Goal: Browse casually: Explore the website without a specific task or goal

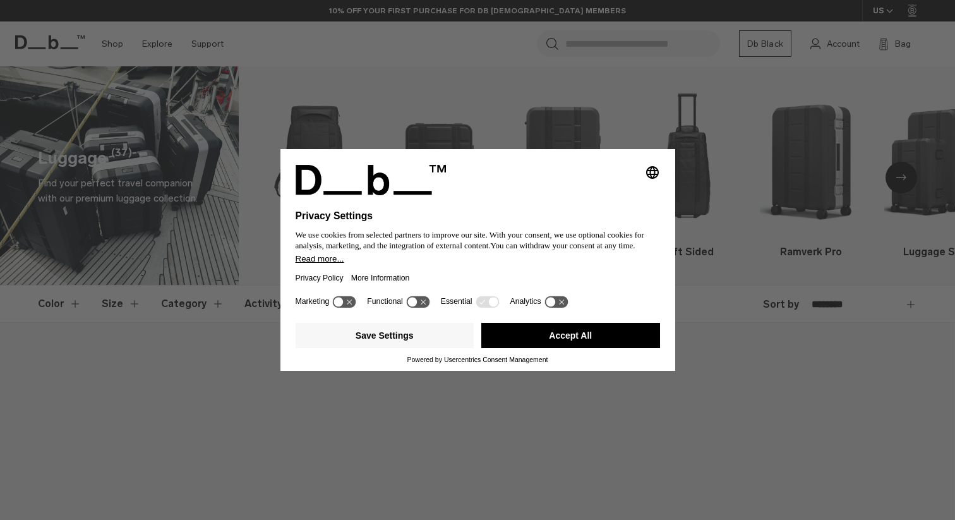
click at [506, 343] on button "Accept All" at bounding box center [570, 335] width 179 height 25
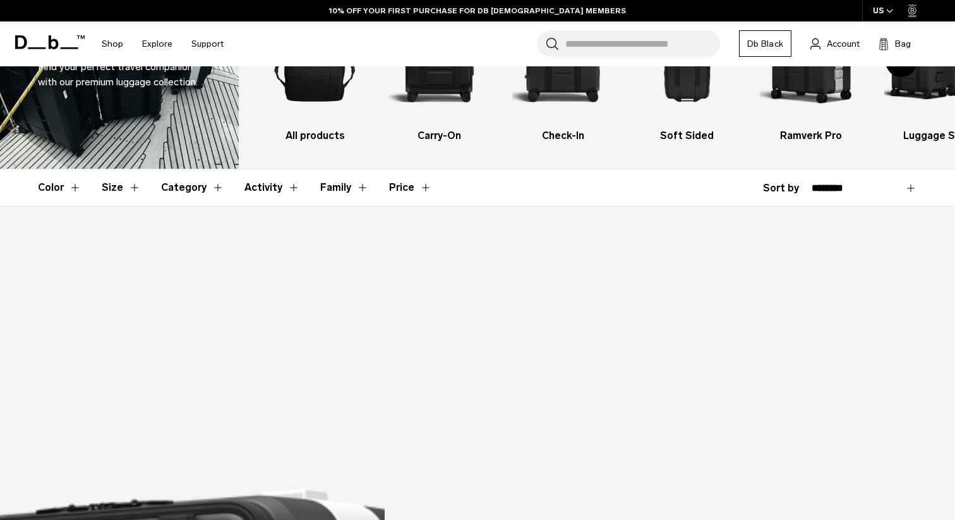
scroll to position [590, 0]
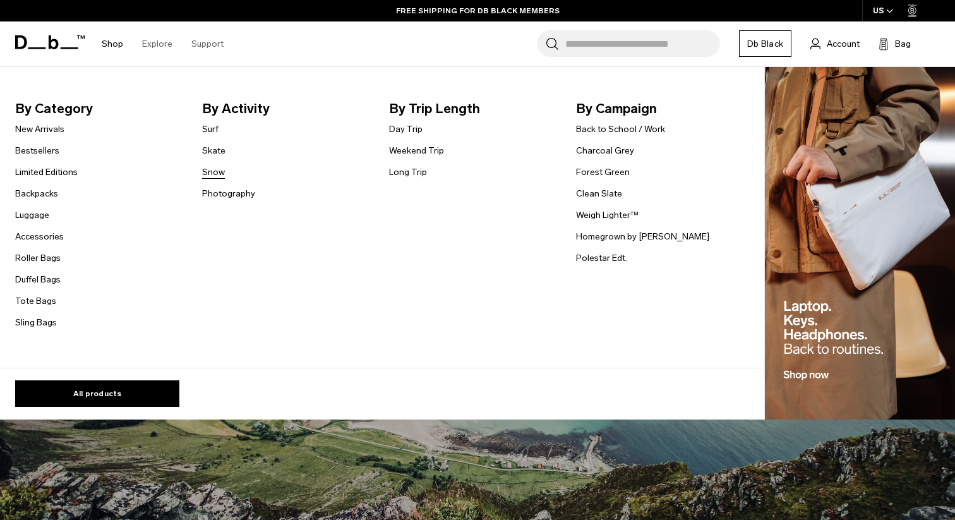
click at [207, 173] on link "Snow" at bounding box center [213, 171] width 23 height 13
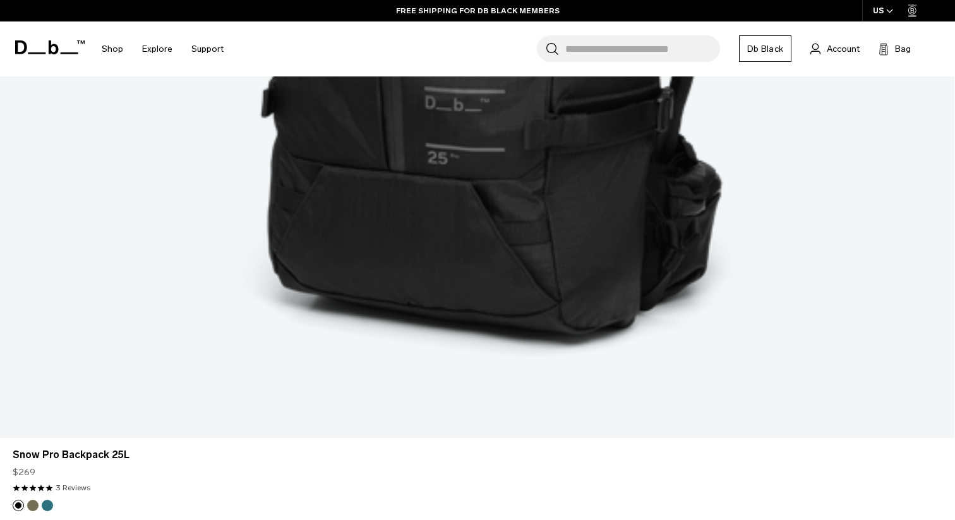
scroll to position [2114, 0]
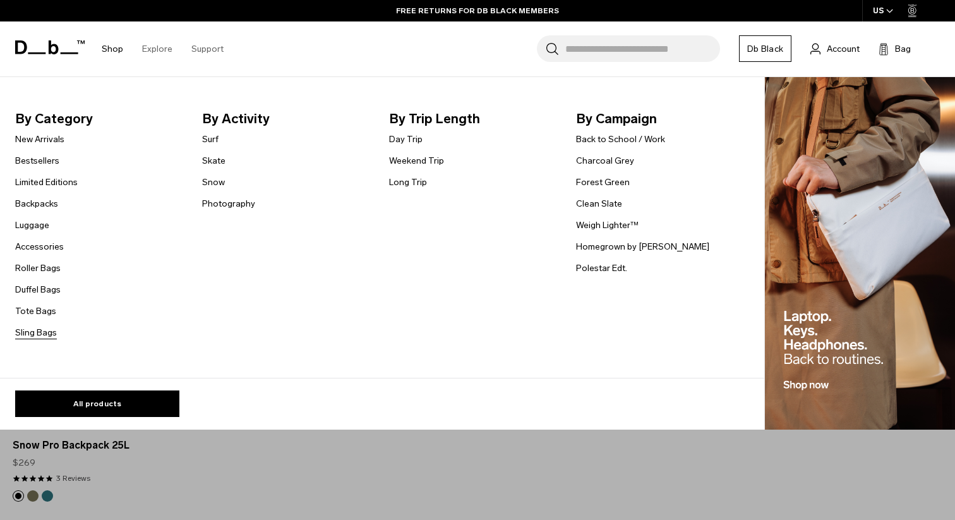
click at [37, 332] on link "Sling Bags" at bounding box center [36, 332] width 42 height 13
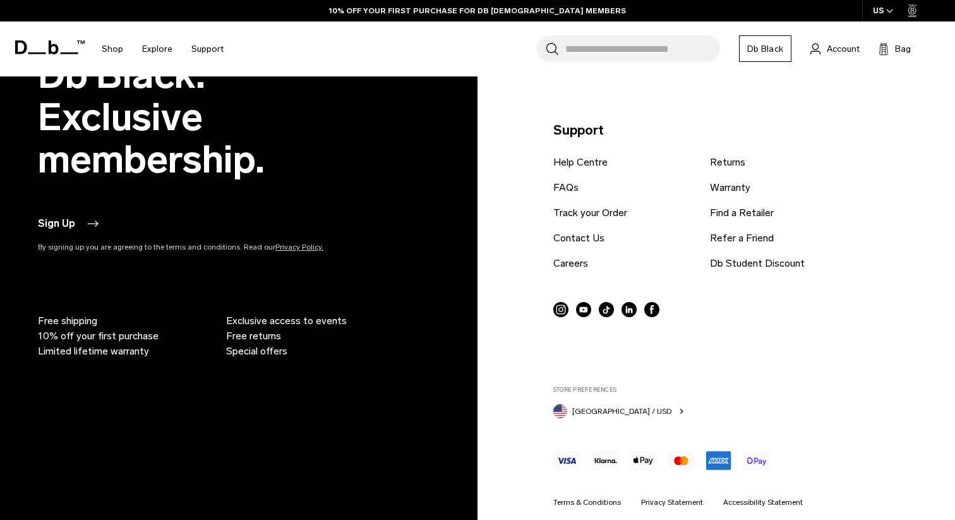
scroll to position [3272, 0]
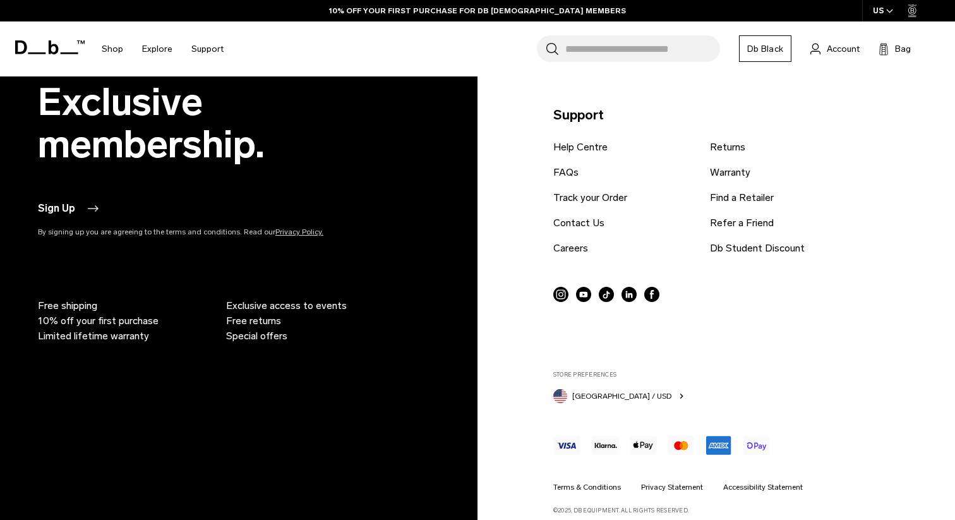
click at [561, 287] on icon at bounding box center [560, 294] width 15 height 15
